Goal: Transaction & Acquisition: Purchase product/service

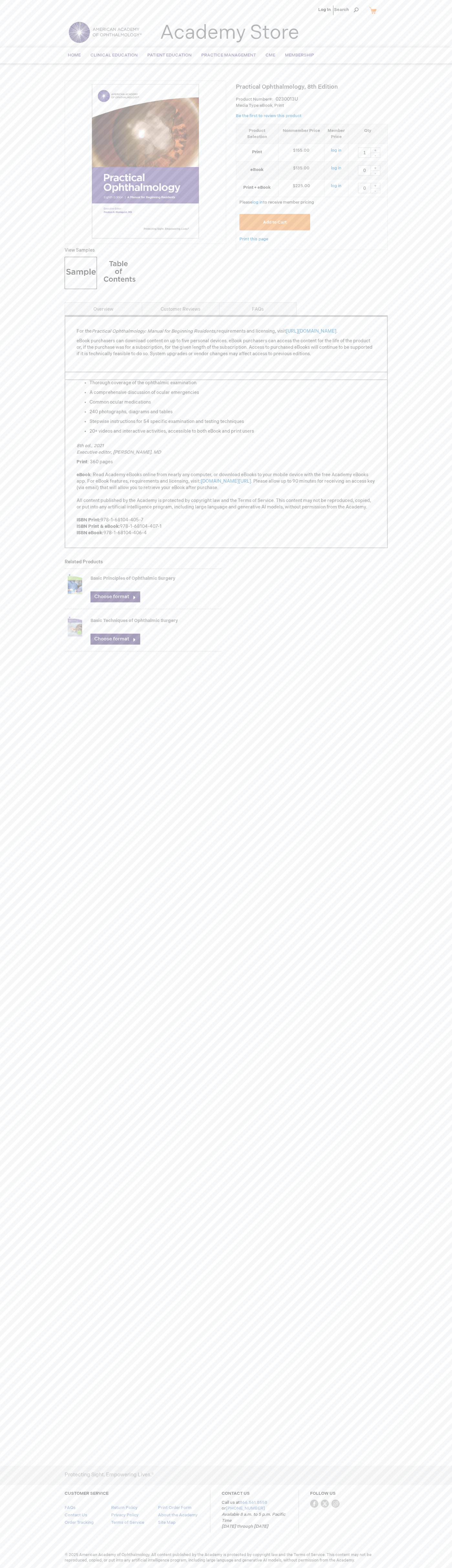
type input "1"
click at [275, 222] on span "Add to Cart" at bounding box center [274, 222] width 24 height 5
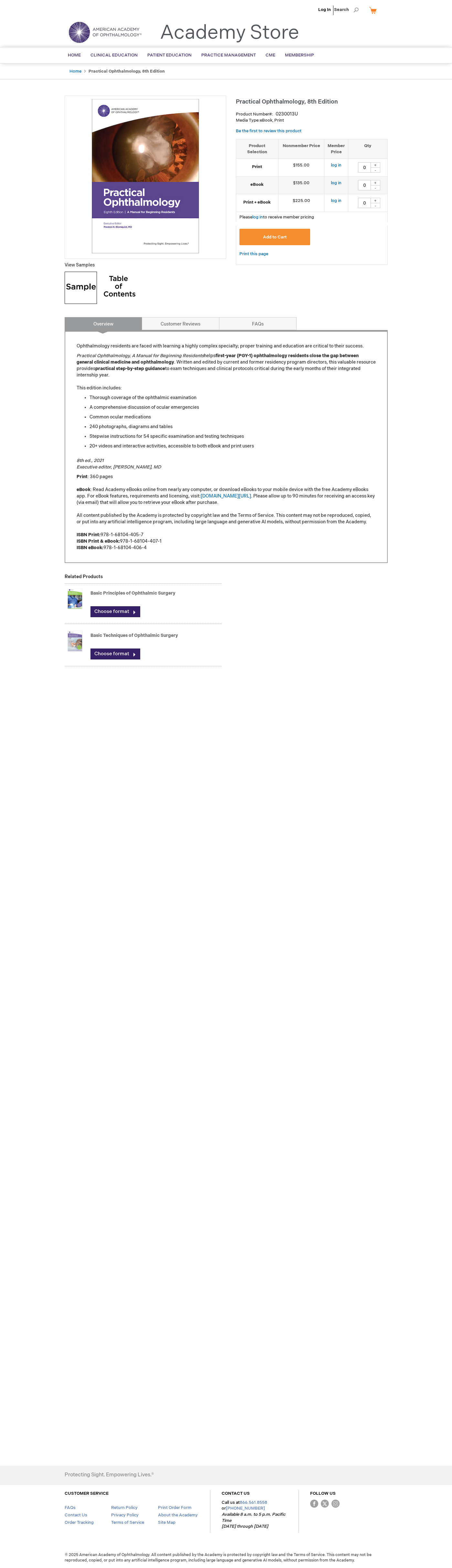
type input "0"
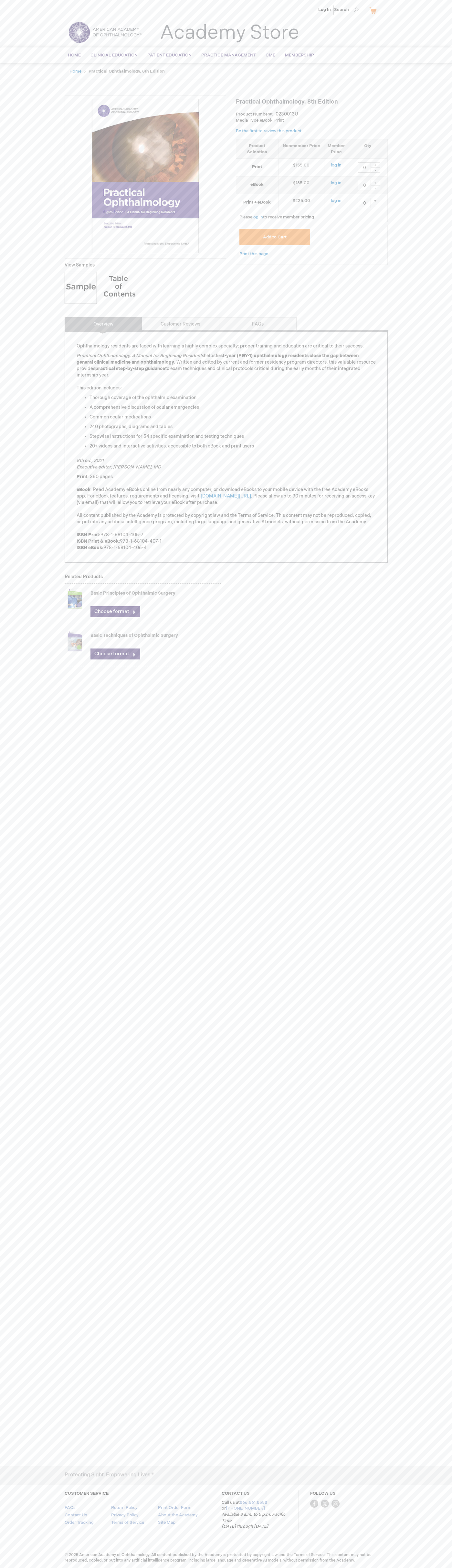
click at [375, 10] on link "My Cart" at bounding box center [375, 10] width 15 height 12
click at [107, 20] on ul "Log In Search" at bounding box center [226, 11] width 333 height 23
click at [436, 423] on div "Log In Search My Cart CLOSE RECENTLY ADDED ITEM(S) Close There are no items in …" at bounding box center [226, 784] width 452 height 1568
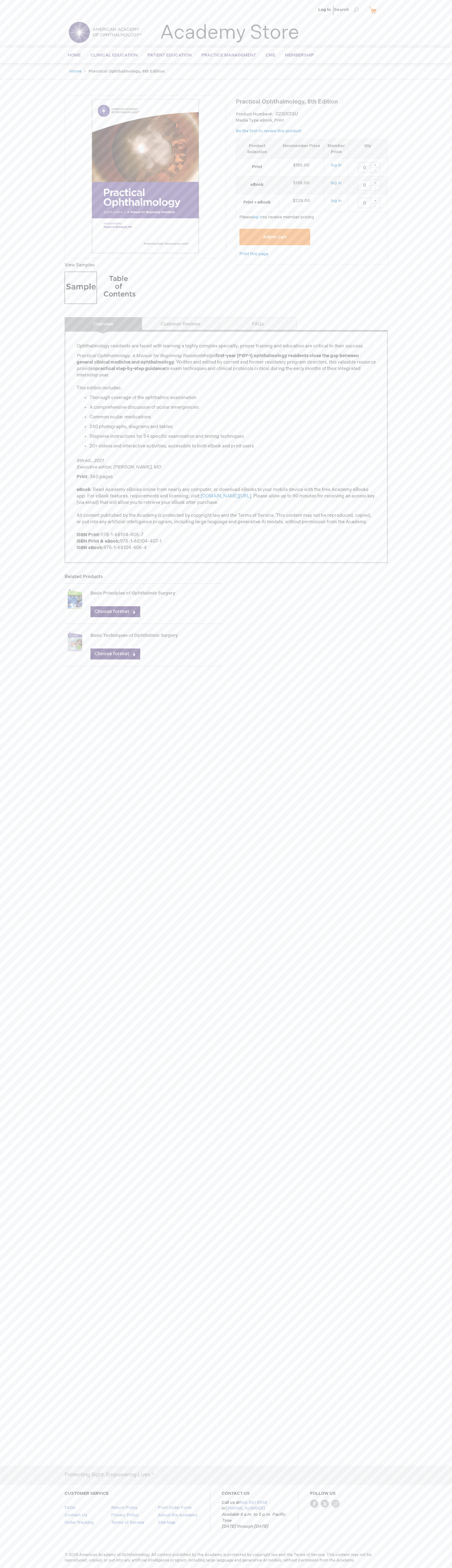
click at [217, 1567] on html "The store will not work correctly when cookies are disabled. Log In Search My C…" at bounding box center [226, 784] width 452 height 1568
click at [2, 409] on div "Log In Search My Cart CLOSE RECENTLY ADDED ITEM(S) Close There are no items in …" at bounding box center [226, 784] width 452 height 1568
click at [375, 10] on link "My Cart" at bounding box center [375, 10] width 15 height 12
